Goal: Task Accomplishment & Management: Manage account settings

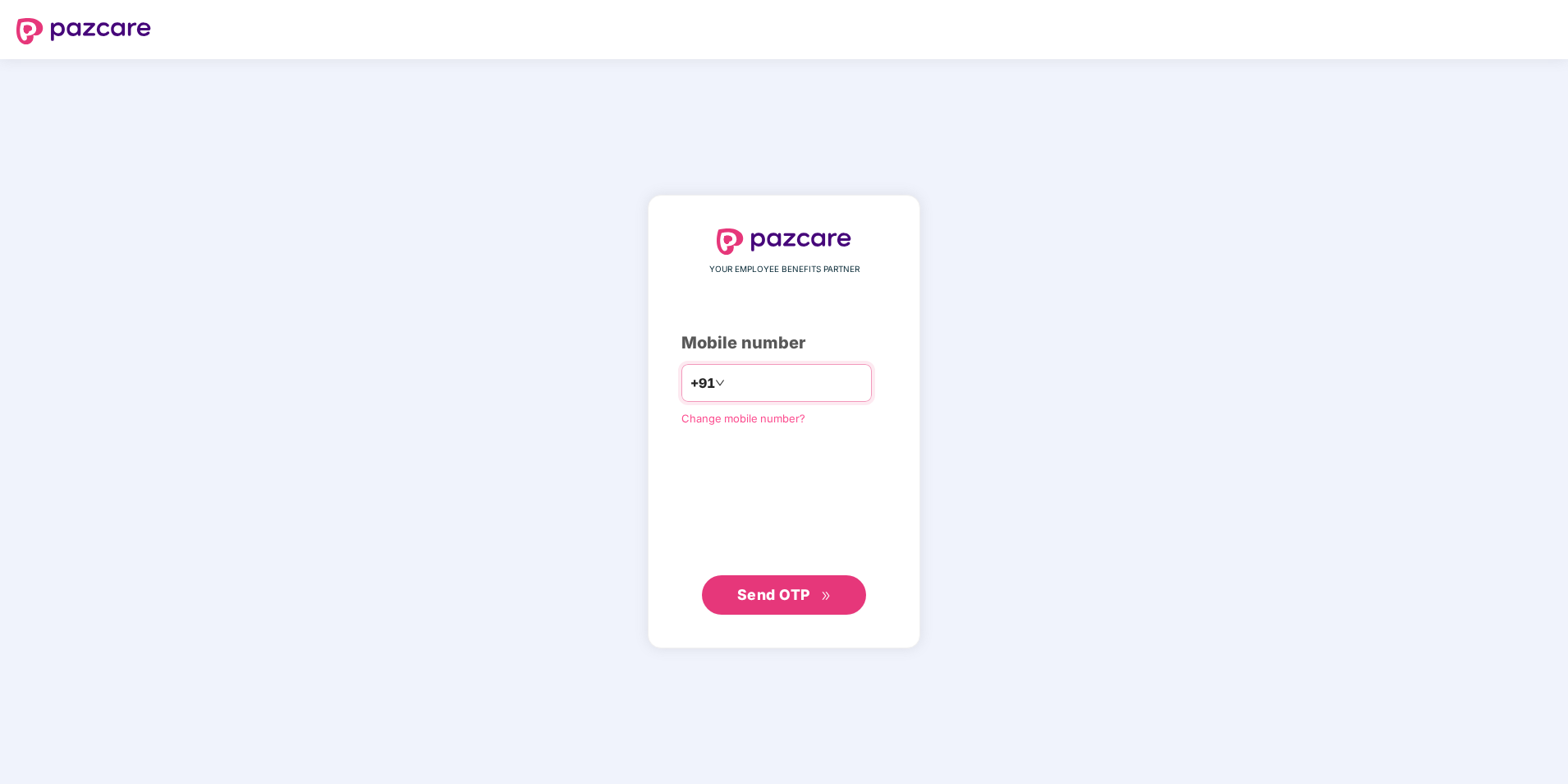
click at [799, 385] on input "number" at bounding box center [795, 382] width 134 height 26
click at [728, 383] on input "**********" at bounding box center [795, 382] width 134 height 26
type input "**********"
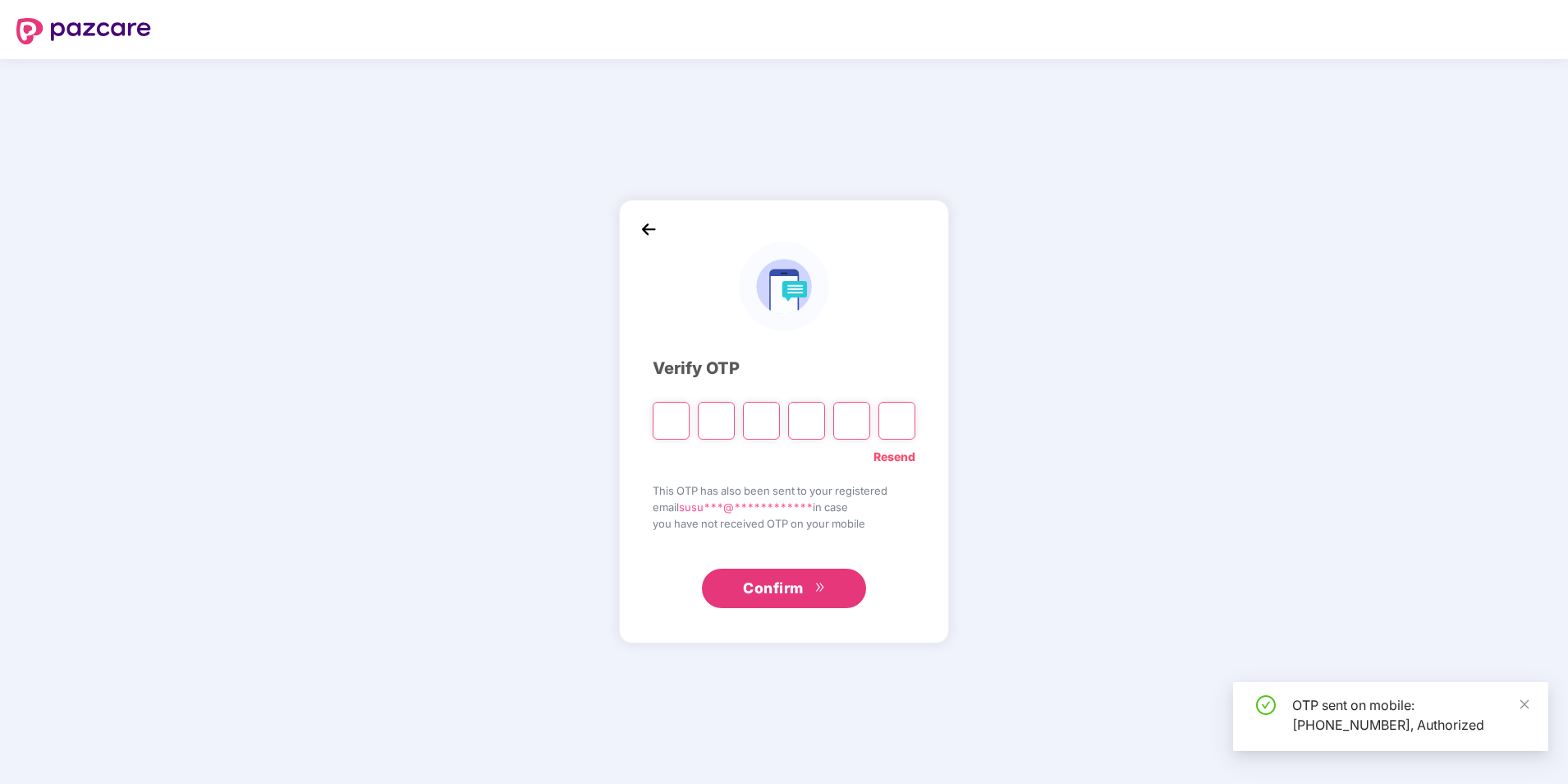
click at [821, 381] on div "Verify OTP" at bounding box center [784, 368] width 263 height 25
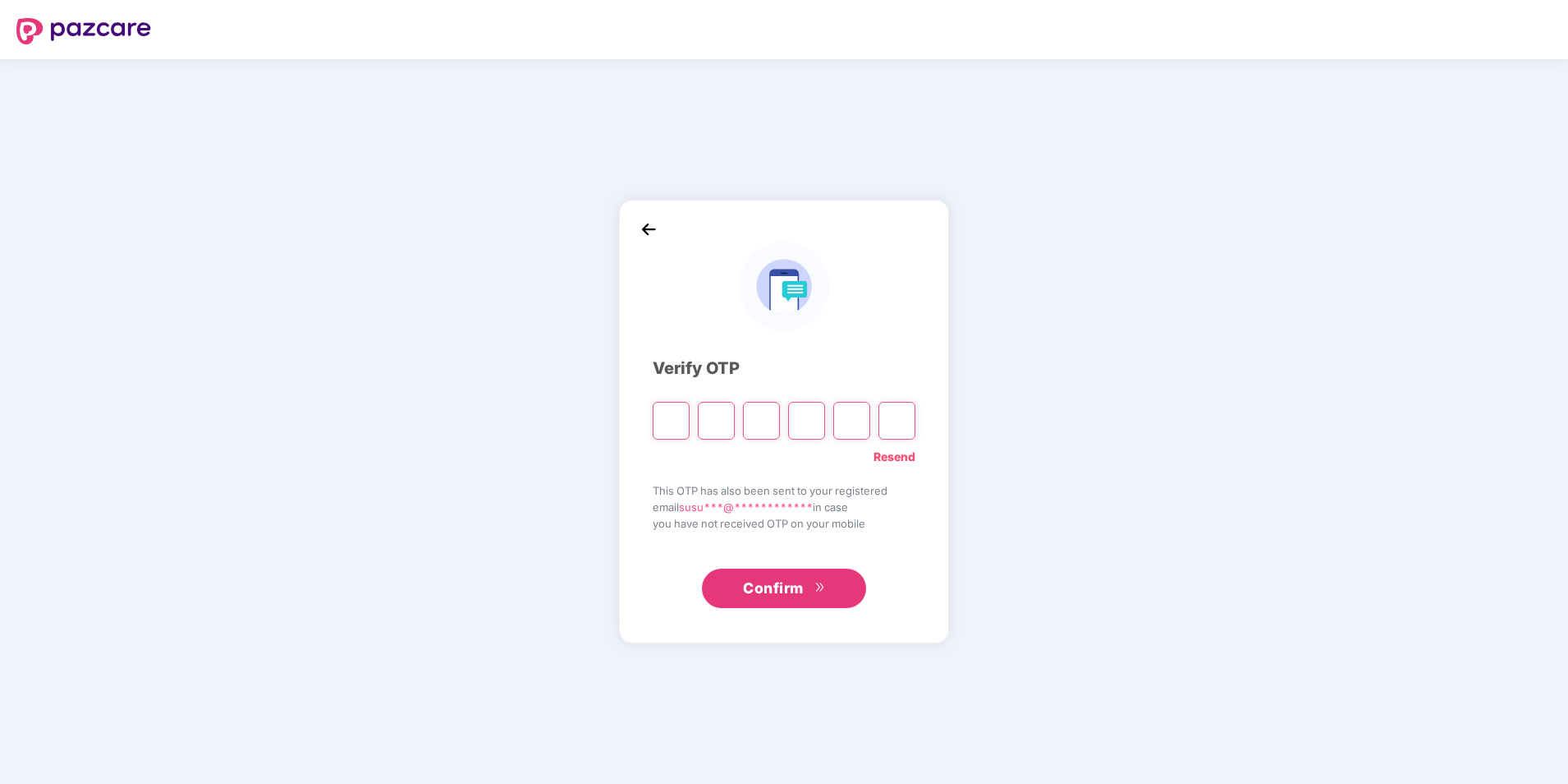
click at [684, 419] on input "Please enter verification code. Digit 1" at bounding box center [671, 420] width 37 height 38
type input "*"
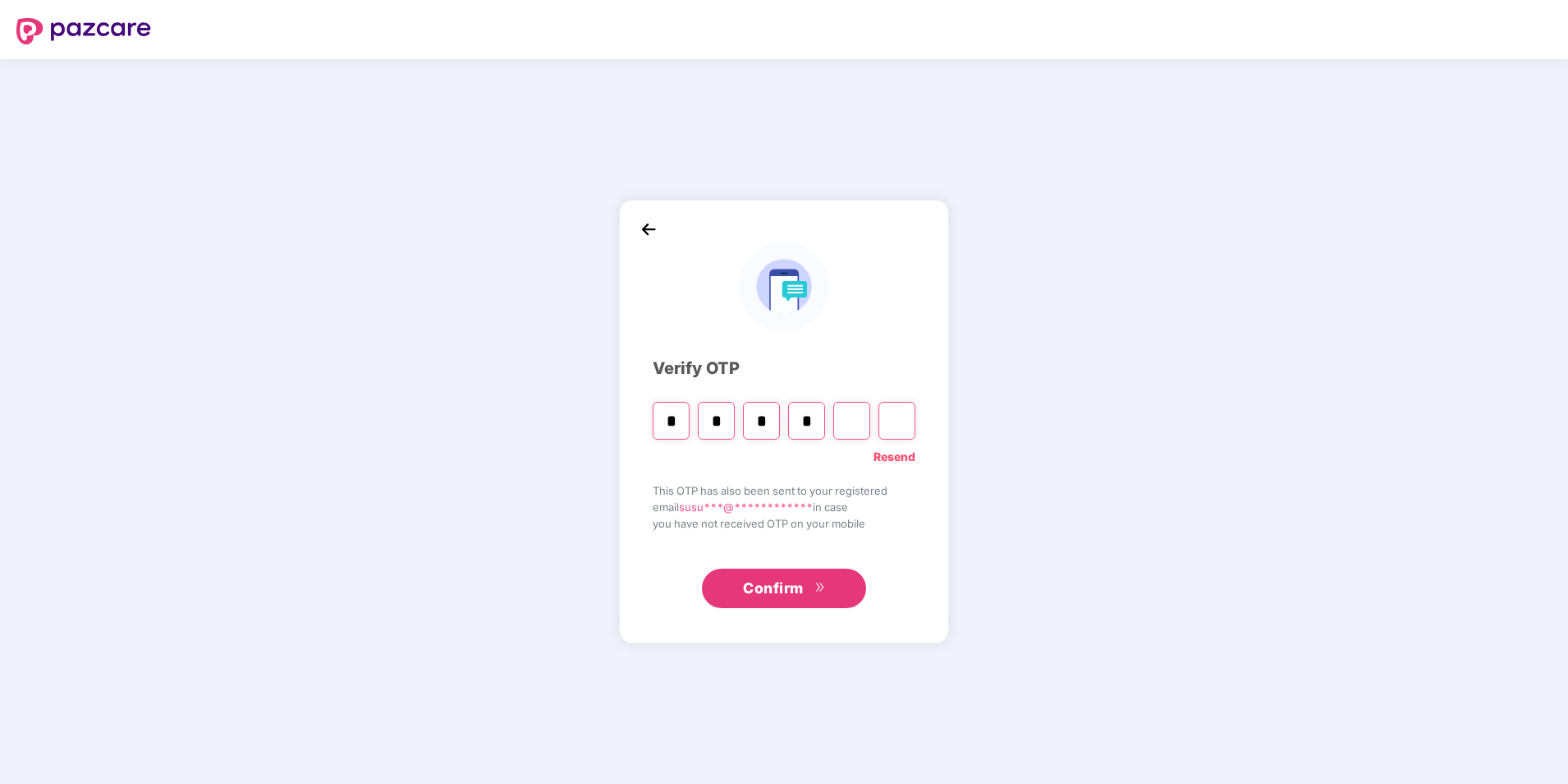
type input "*"
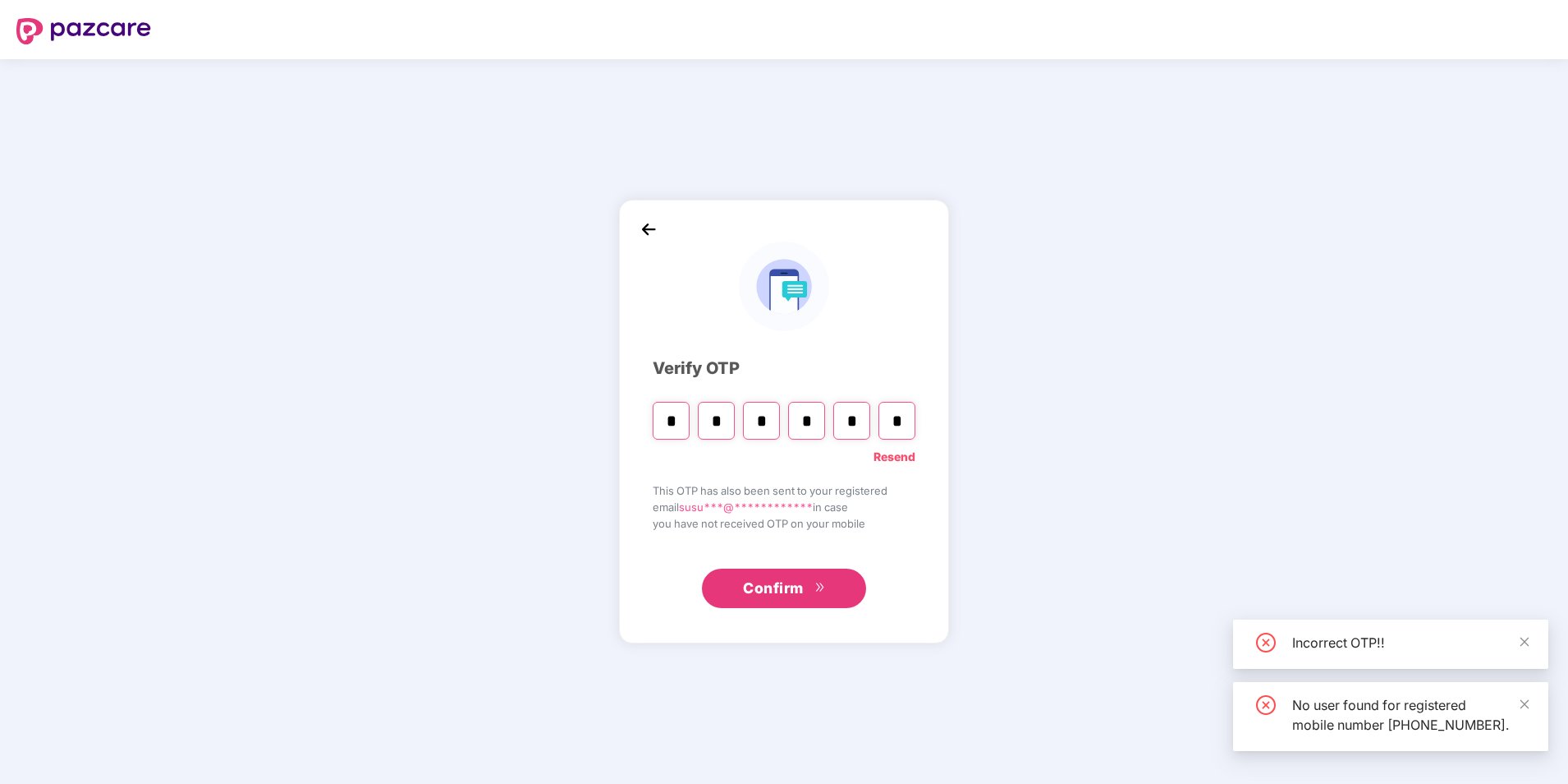
type input "*"
click at [769, 598] on span "Confirm" at bounding box center [774, 587] width 60 height 23
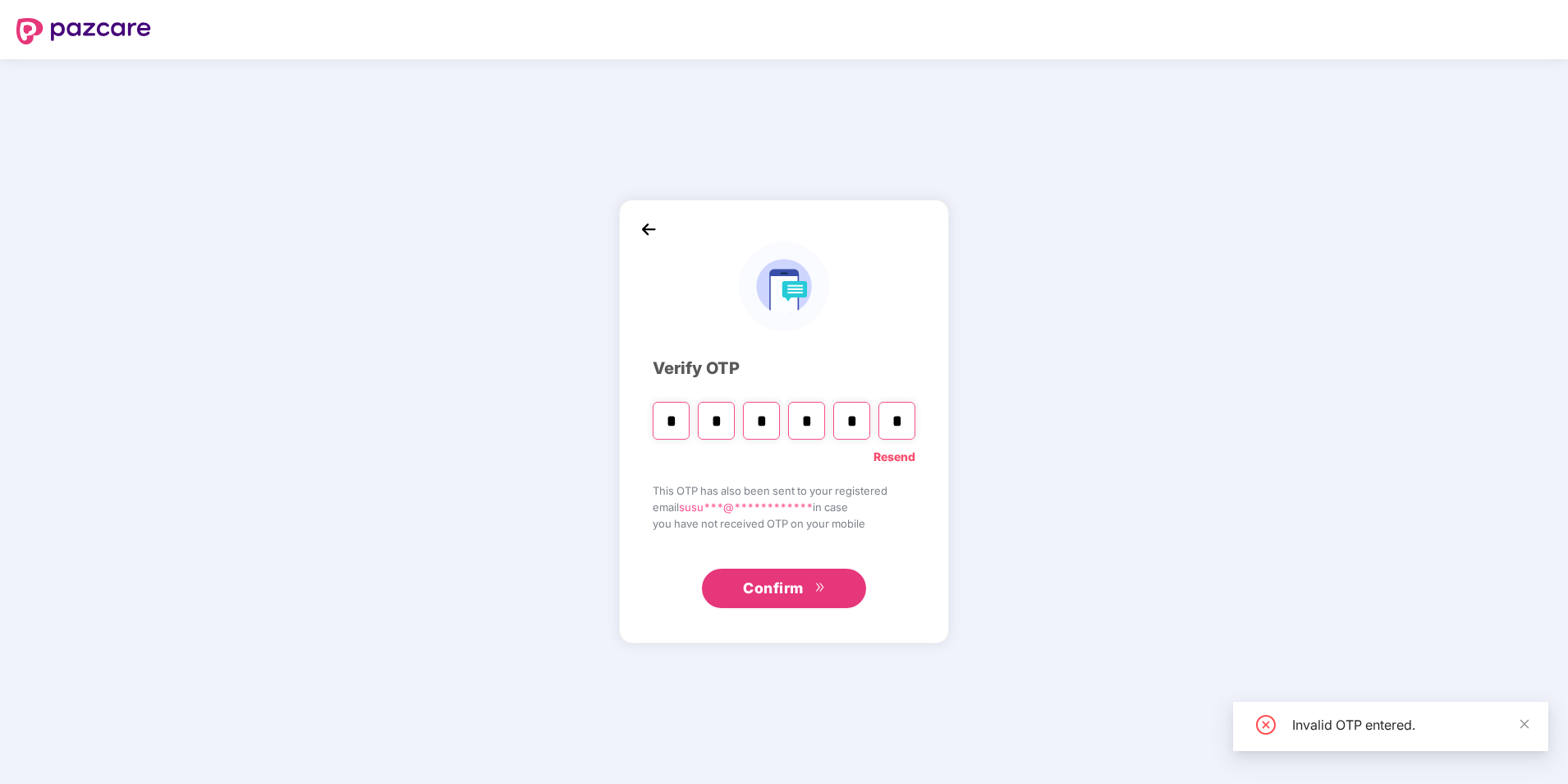
click at [772, 594] on span "Confirm" at bounding box center [774, 587] width 60 height 23
click at [784, 589] on span "Confirm" at bounding box center [774, 587] width 60 height 23
type input "*"
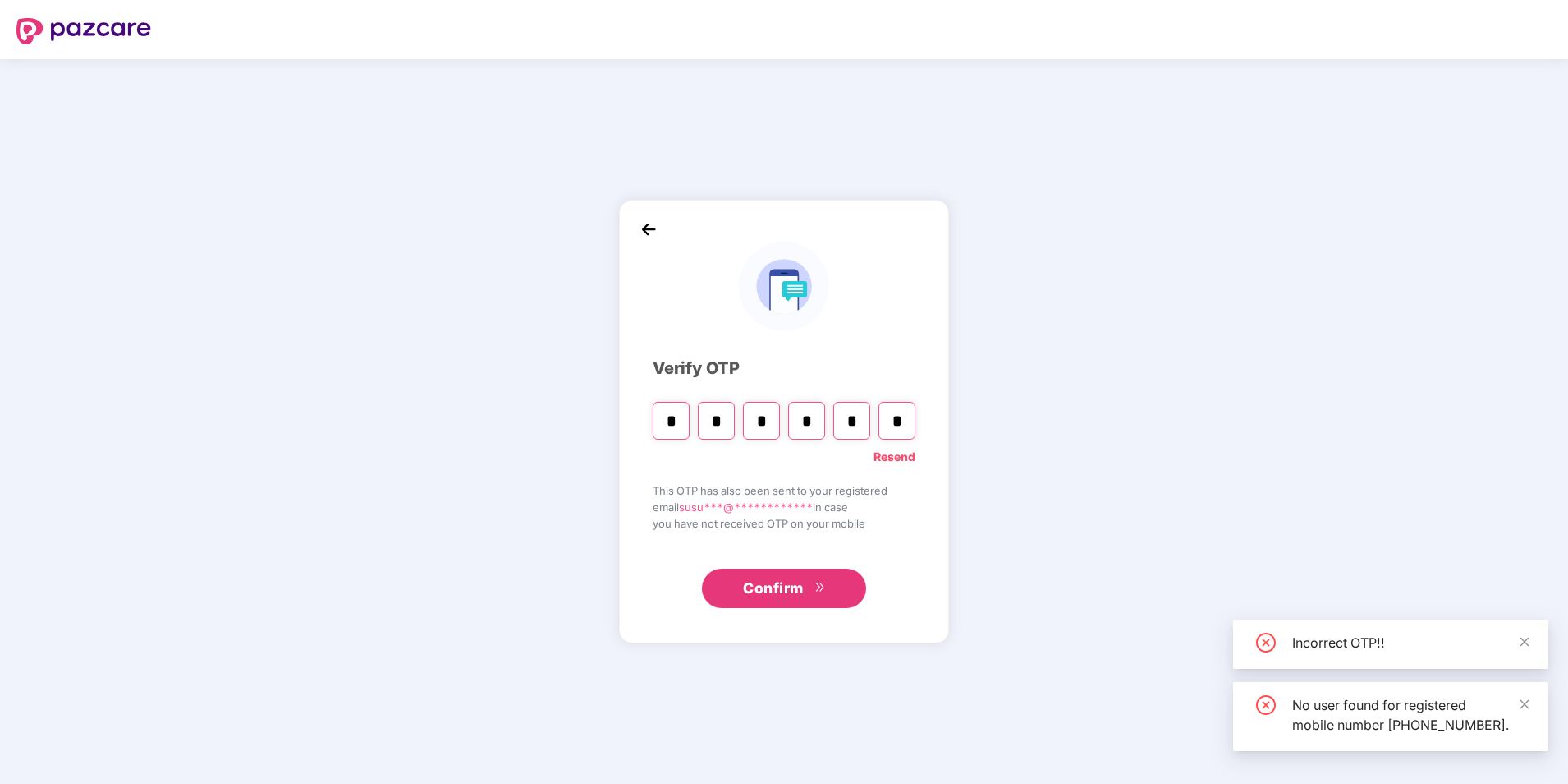
type input "*"
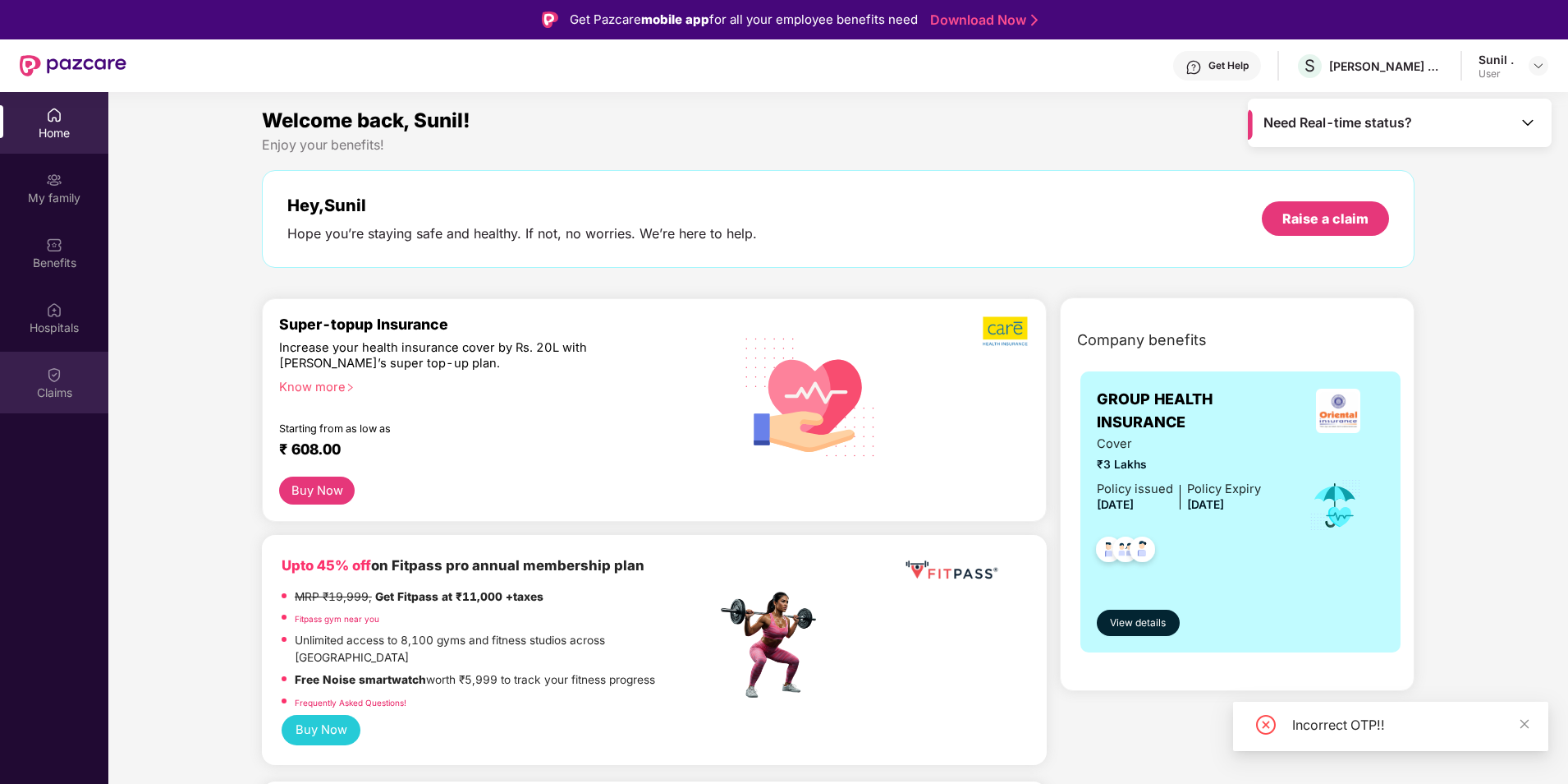
click at [47, 379] on img at bounding box center [55, 375] width 17 height 17
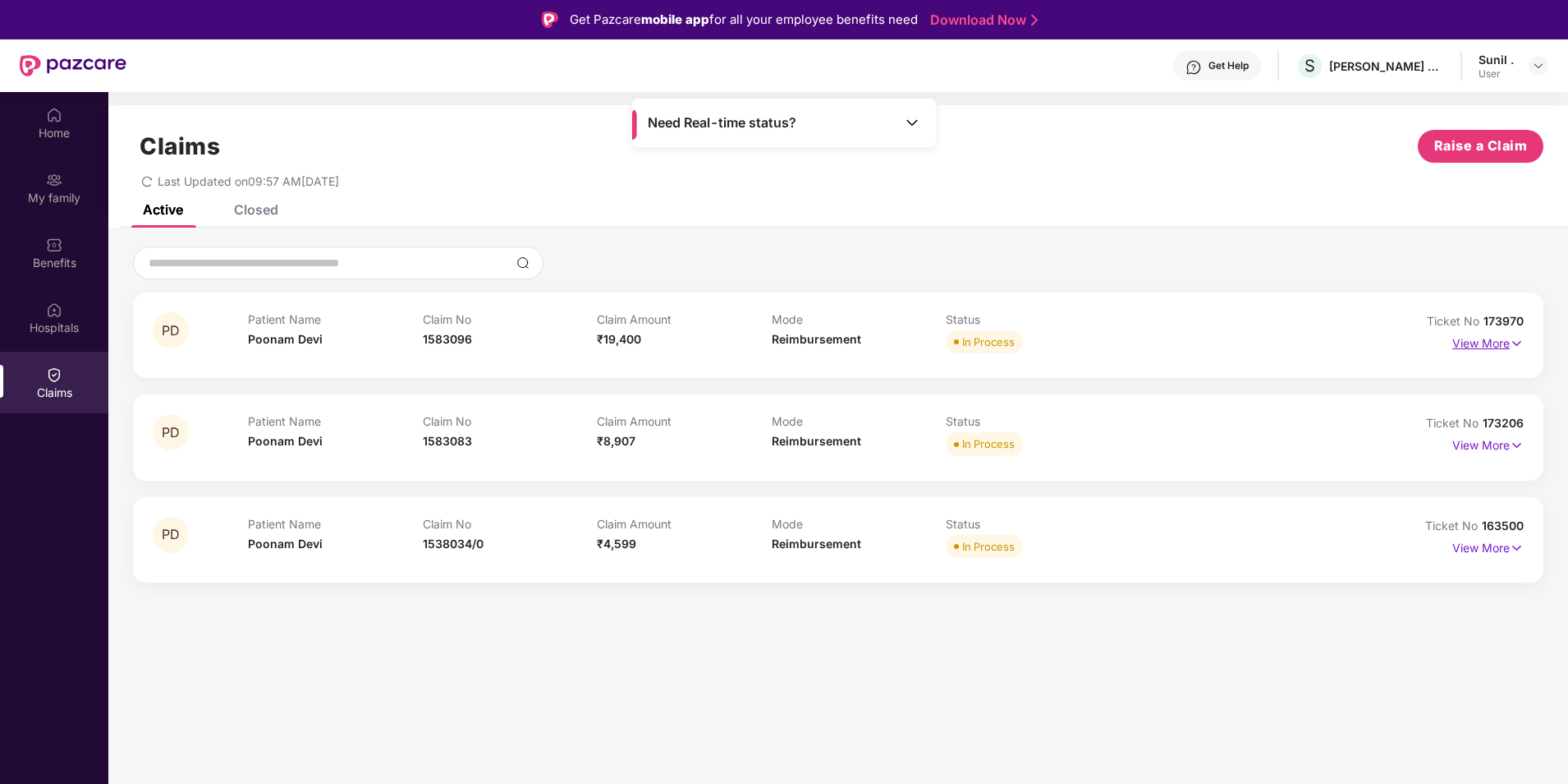
click at [1483, 342] on p "View More" at bounding box center [1487, 341] width 71 height 22
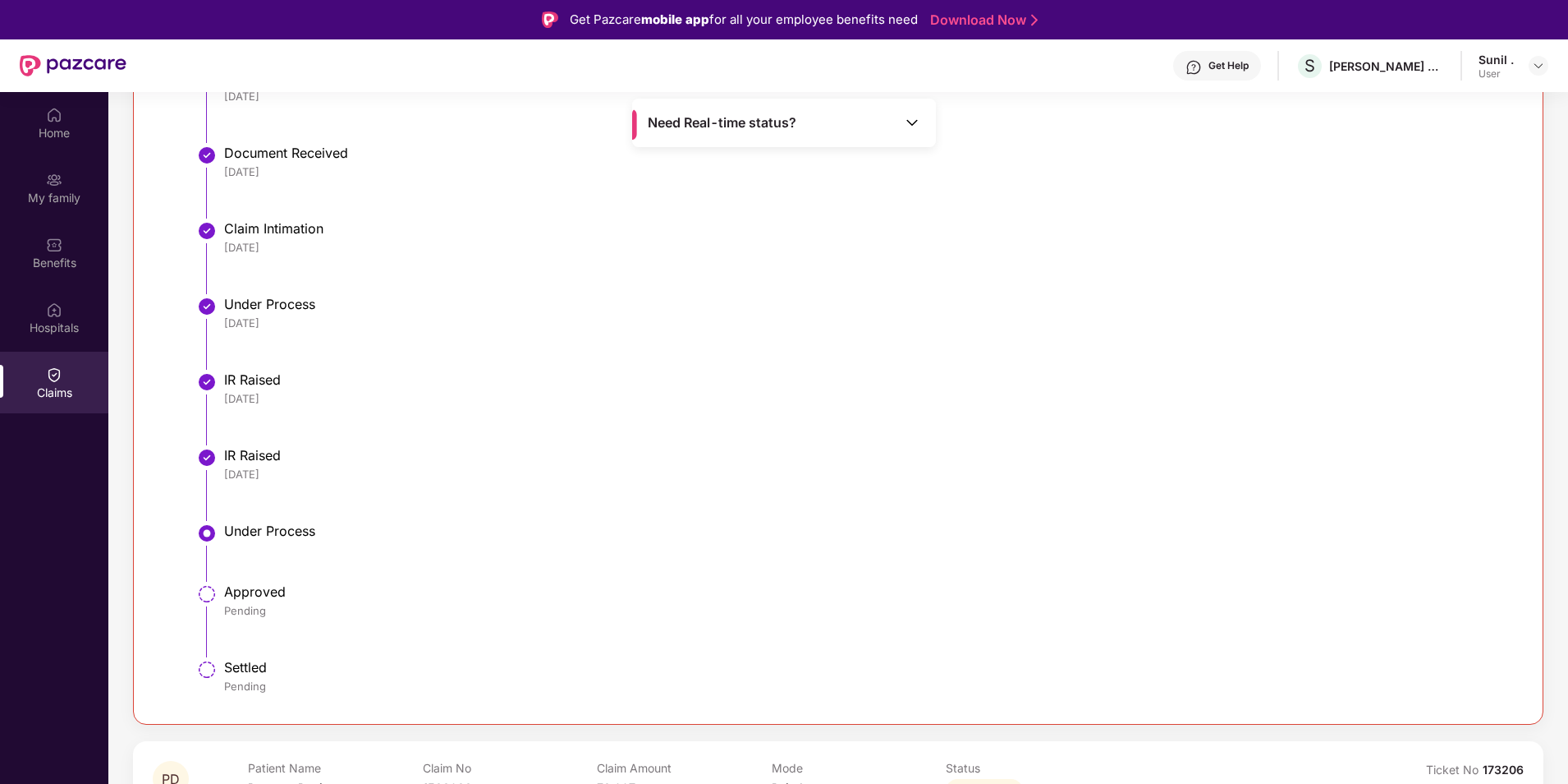
scroll to position [570, 0]
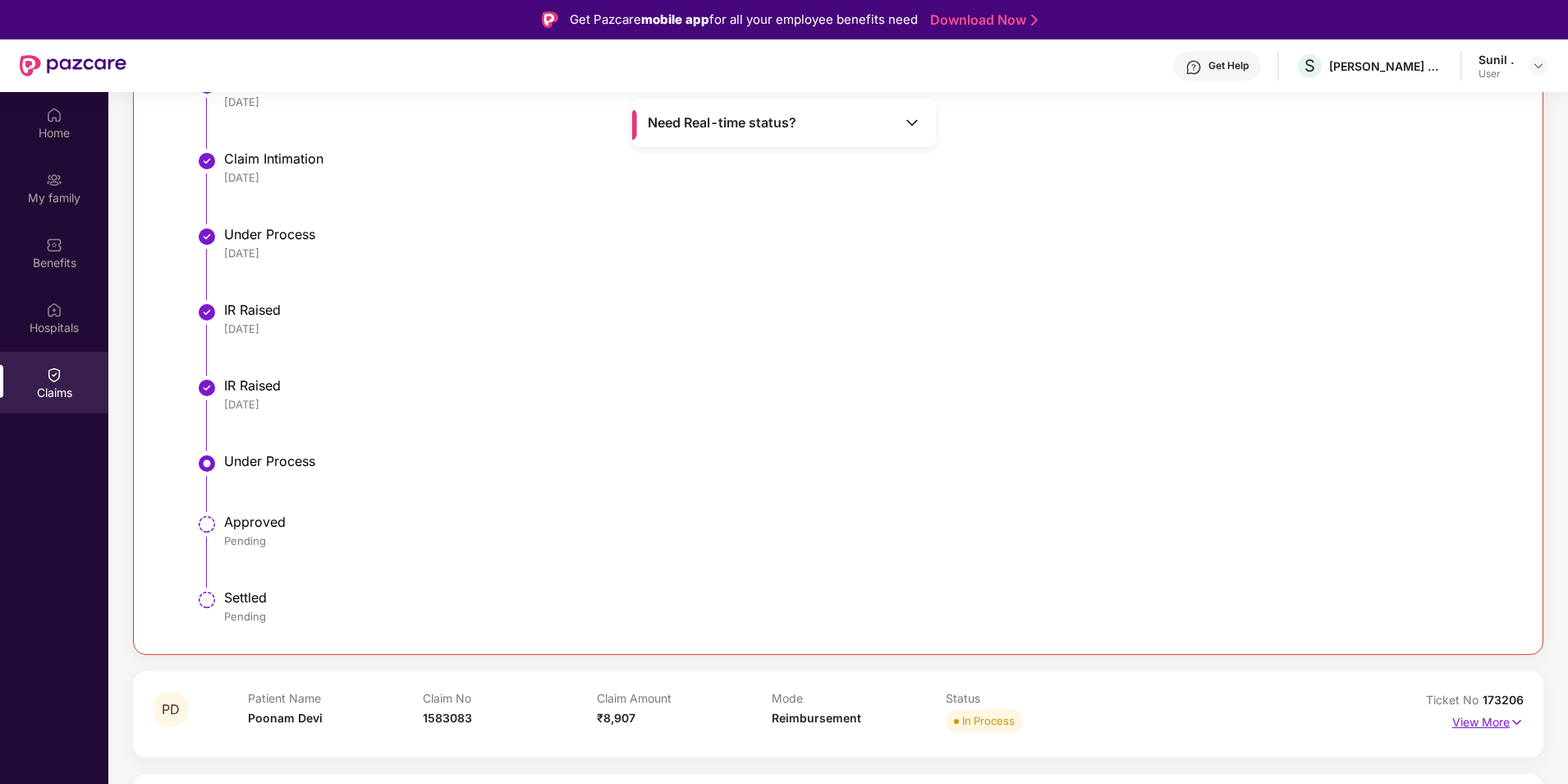
click at [1461, 718] on p "View More" at bounding box center [1487, 720] width 71 height 22
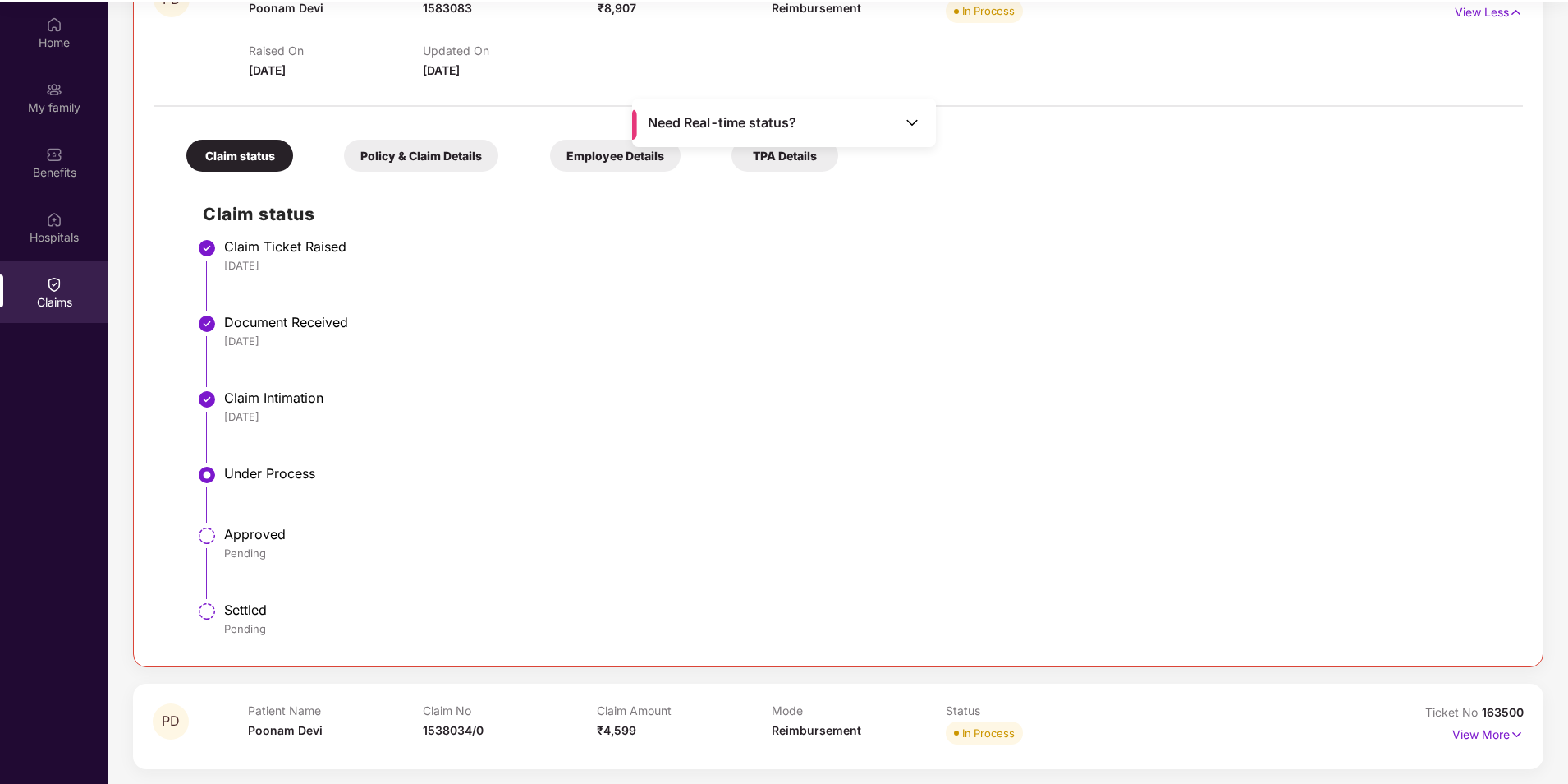
scroll to position [92, 0]
click at [1454, 729] on p "View More" at bounding box center [1487, 730] width 71 height 22
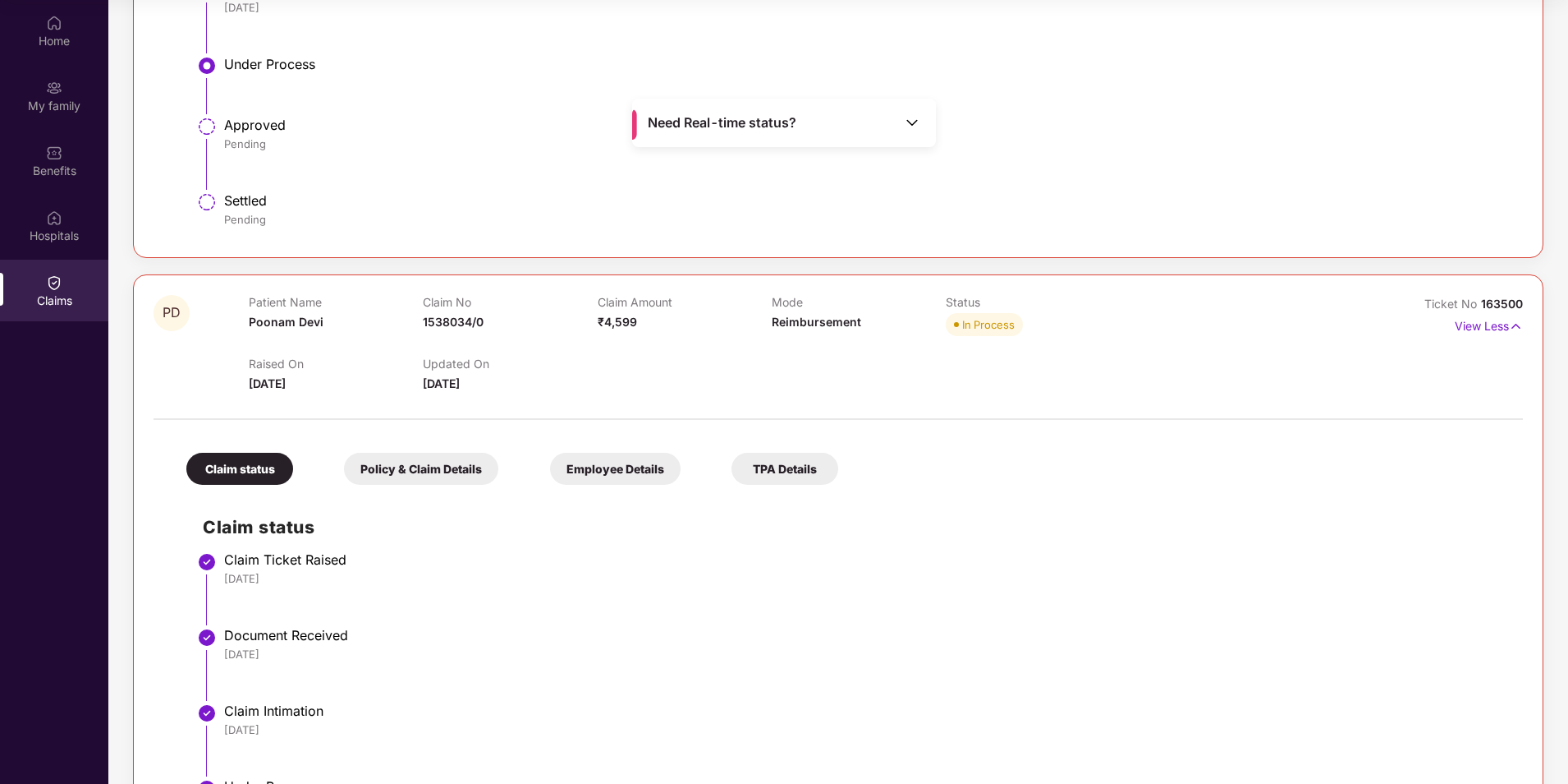
scroll to position [1765, 0]
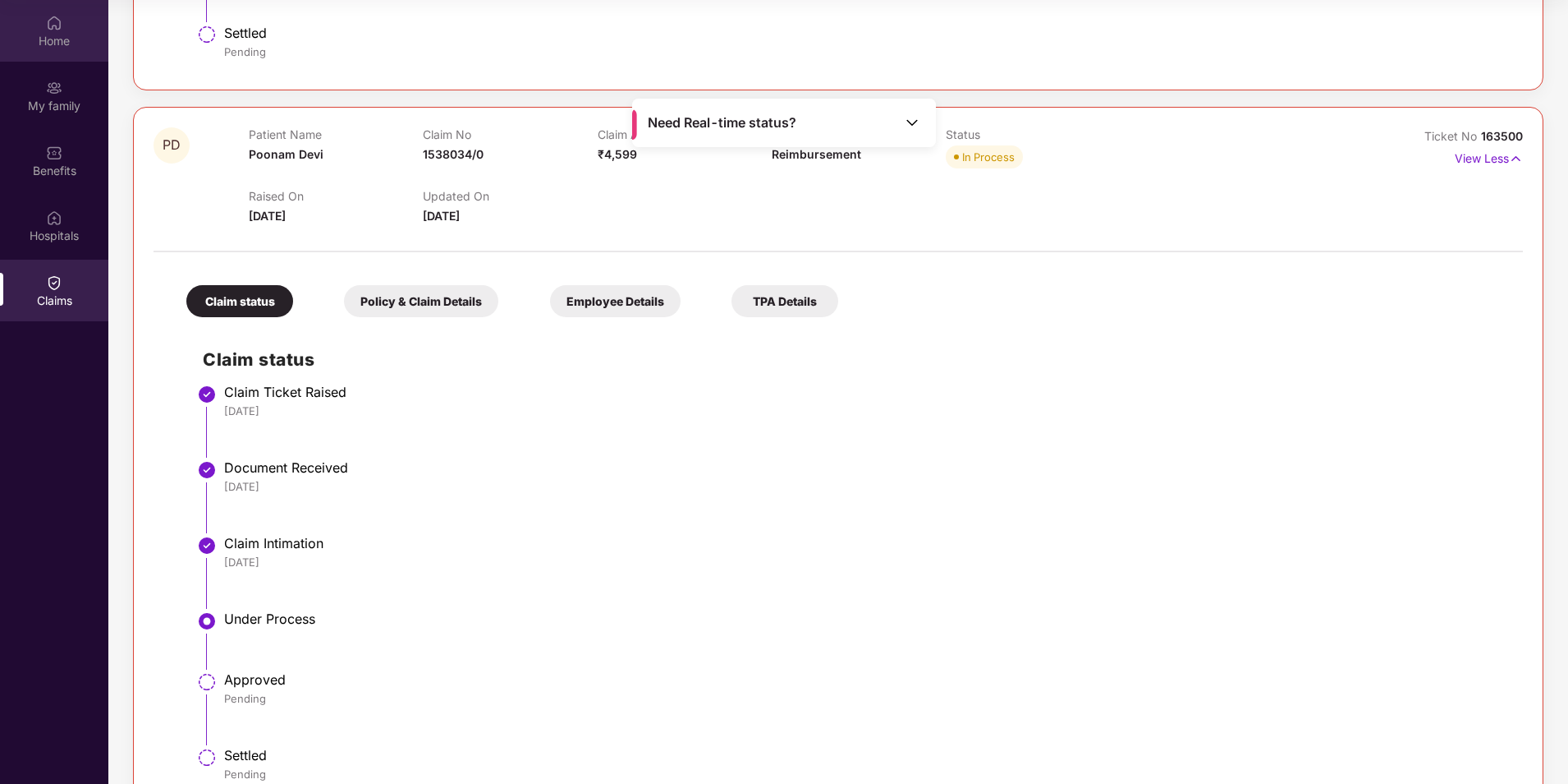
click at [73, 39] on div "Home" at bounding box center [54, 41] width 108 height 17
